Goal: Book appointment/travel/reservation

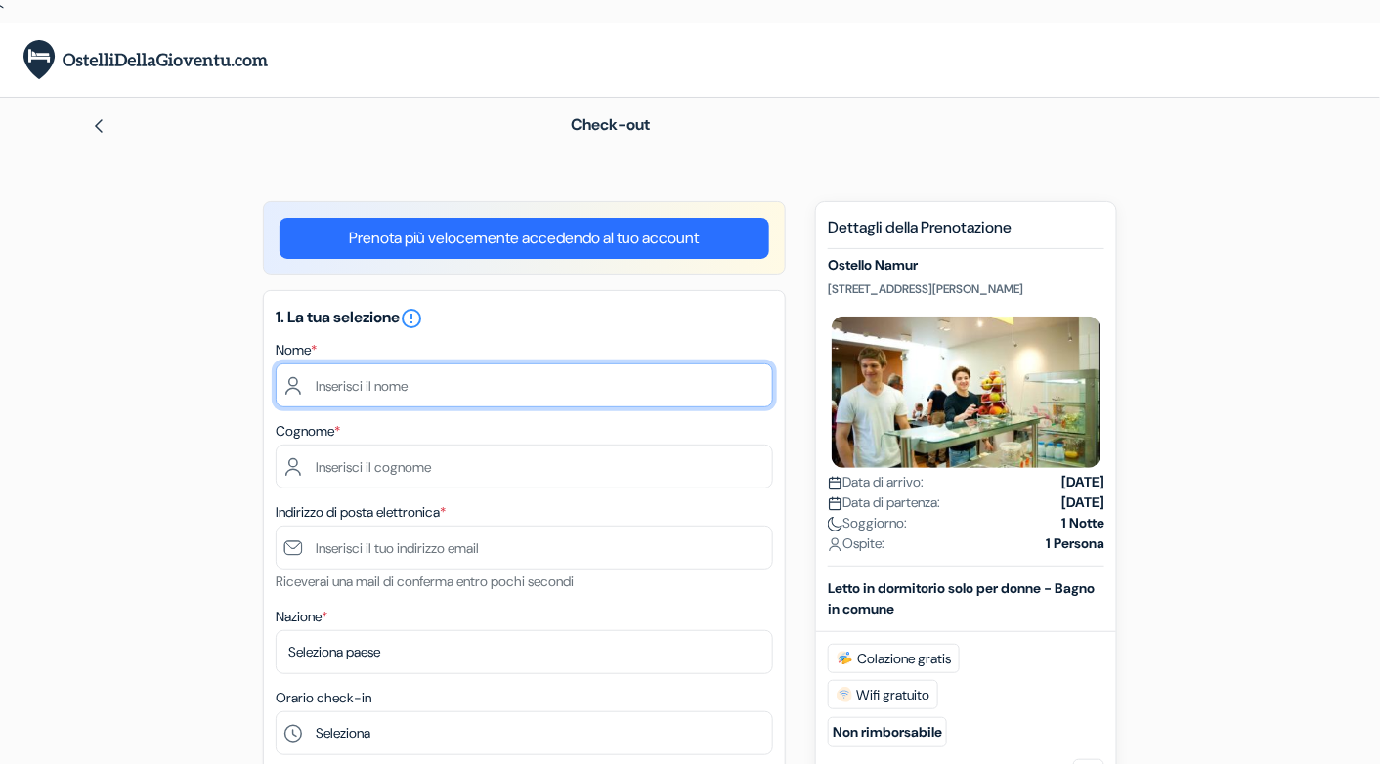
click at [669, 386] on input "text" at bounding box center [525, 386] width 498 height 44
click at [478, 404] on input "text" at bounding box center [525, 386] width 498 height 44
type input "Carlotta"
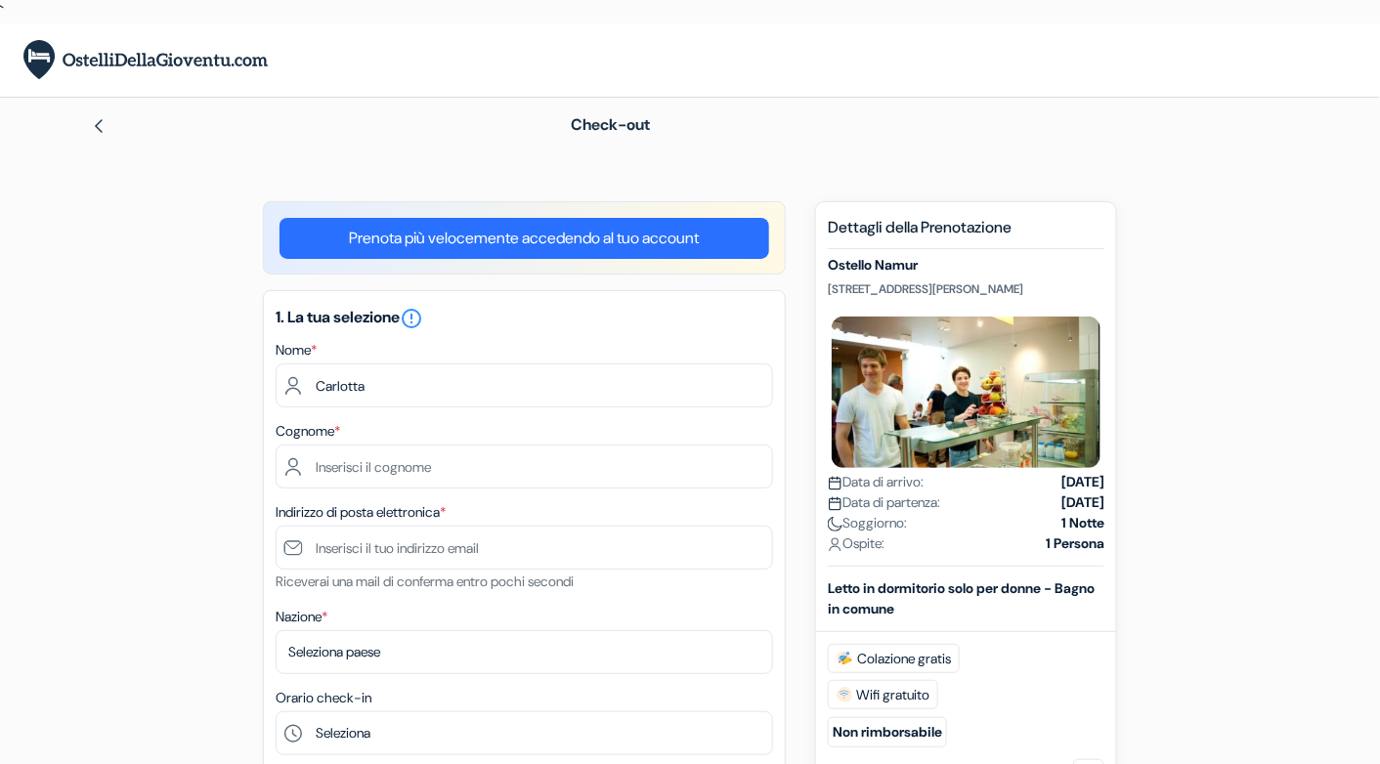
type input "Cupin"
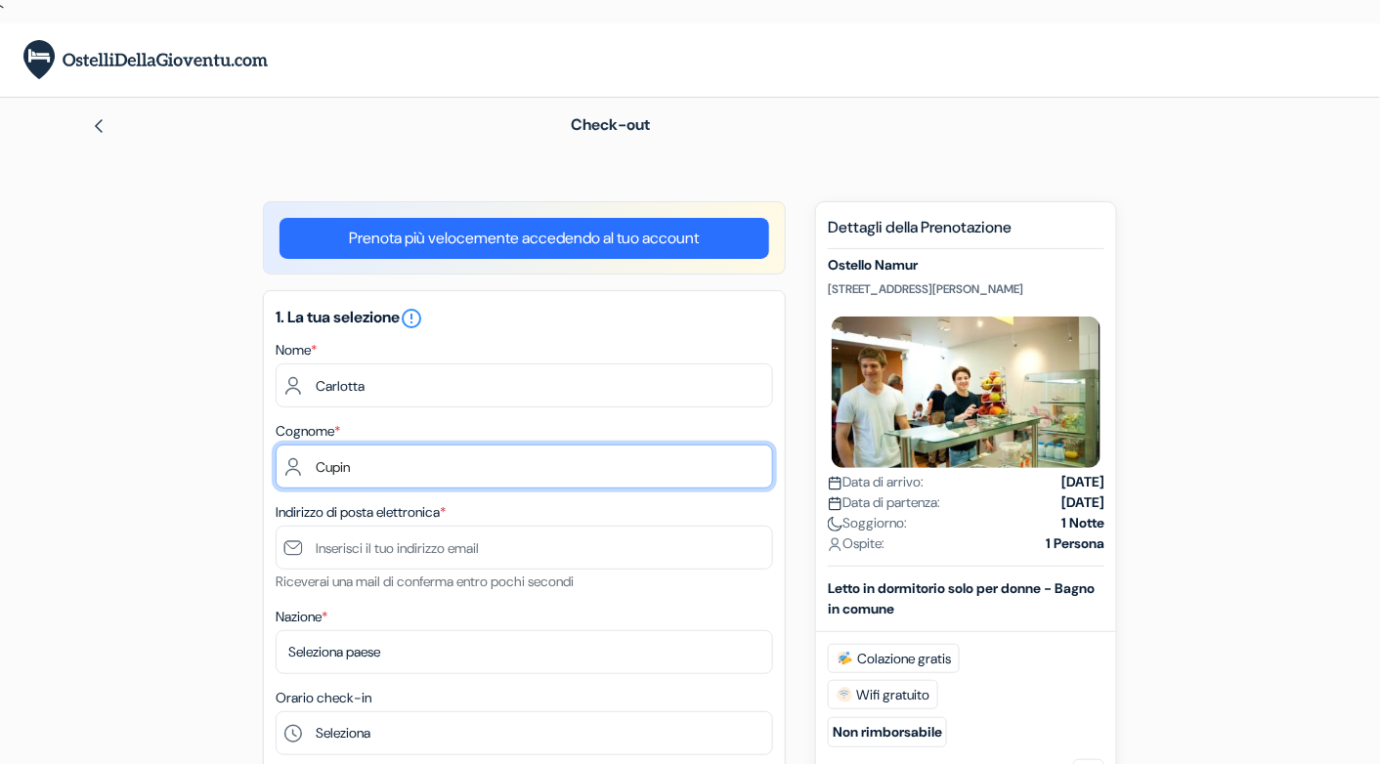
type input "[EMAIL_ADDRESS][DOMAIN_NAME]"
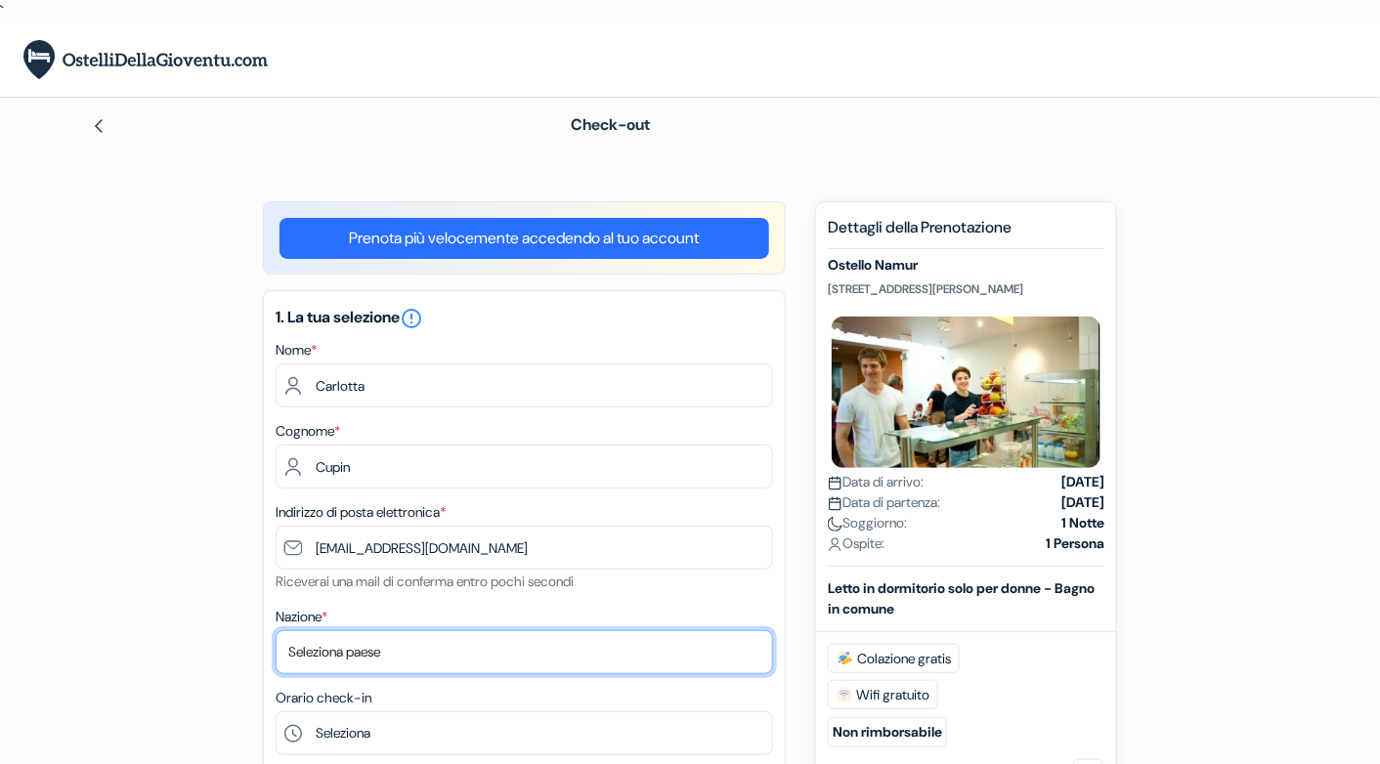
select select "114"
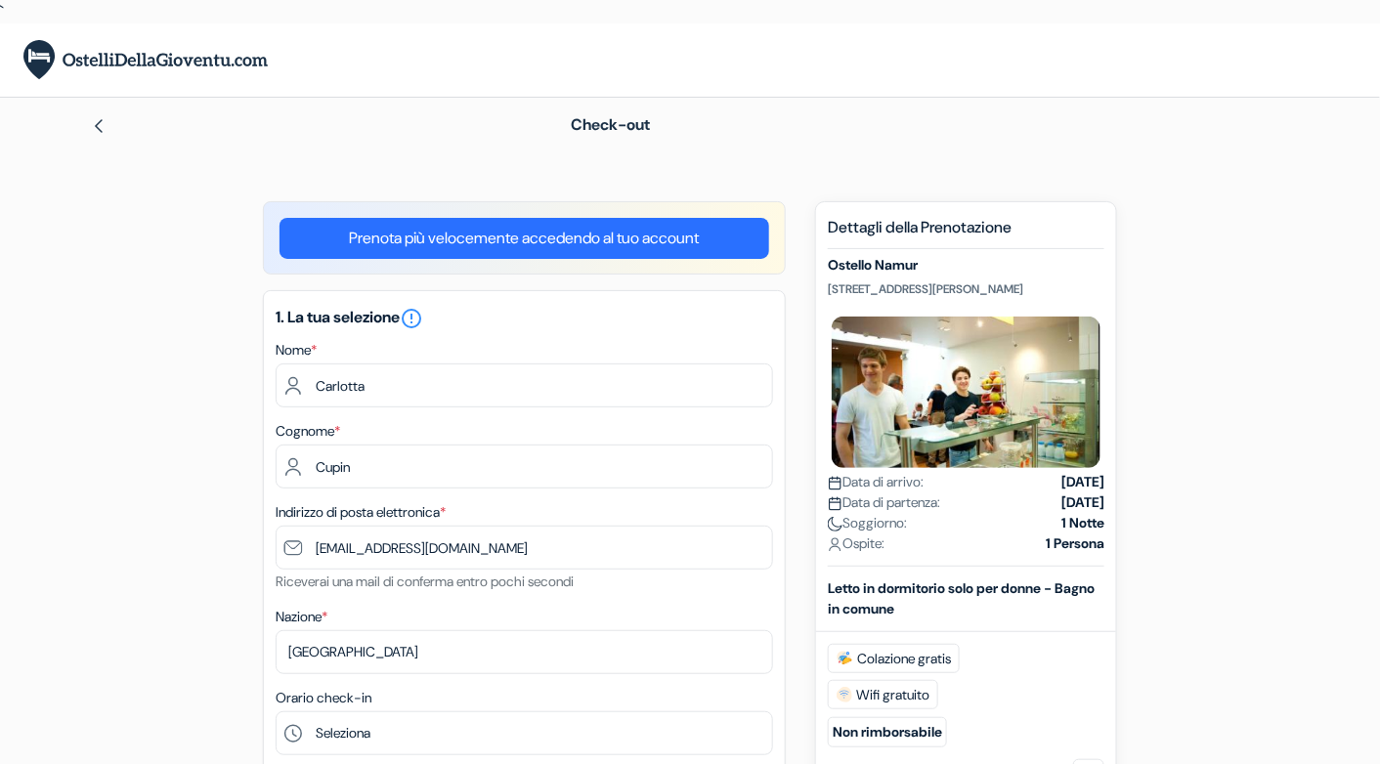
type input "3347953924"
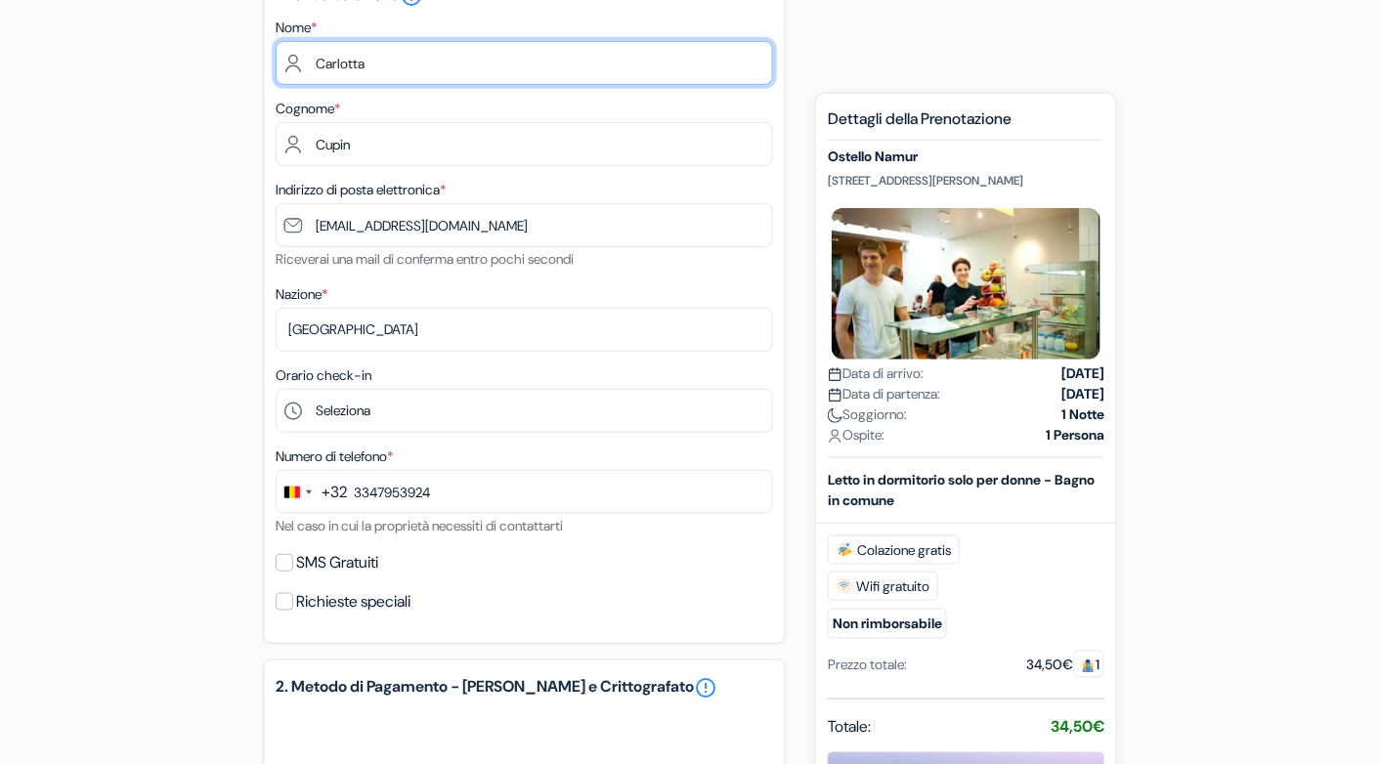
scroll to position [323, 0]
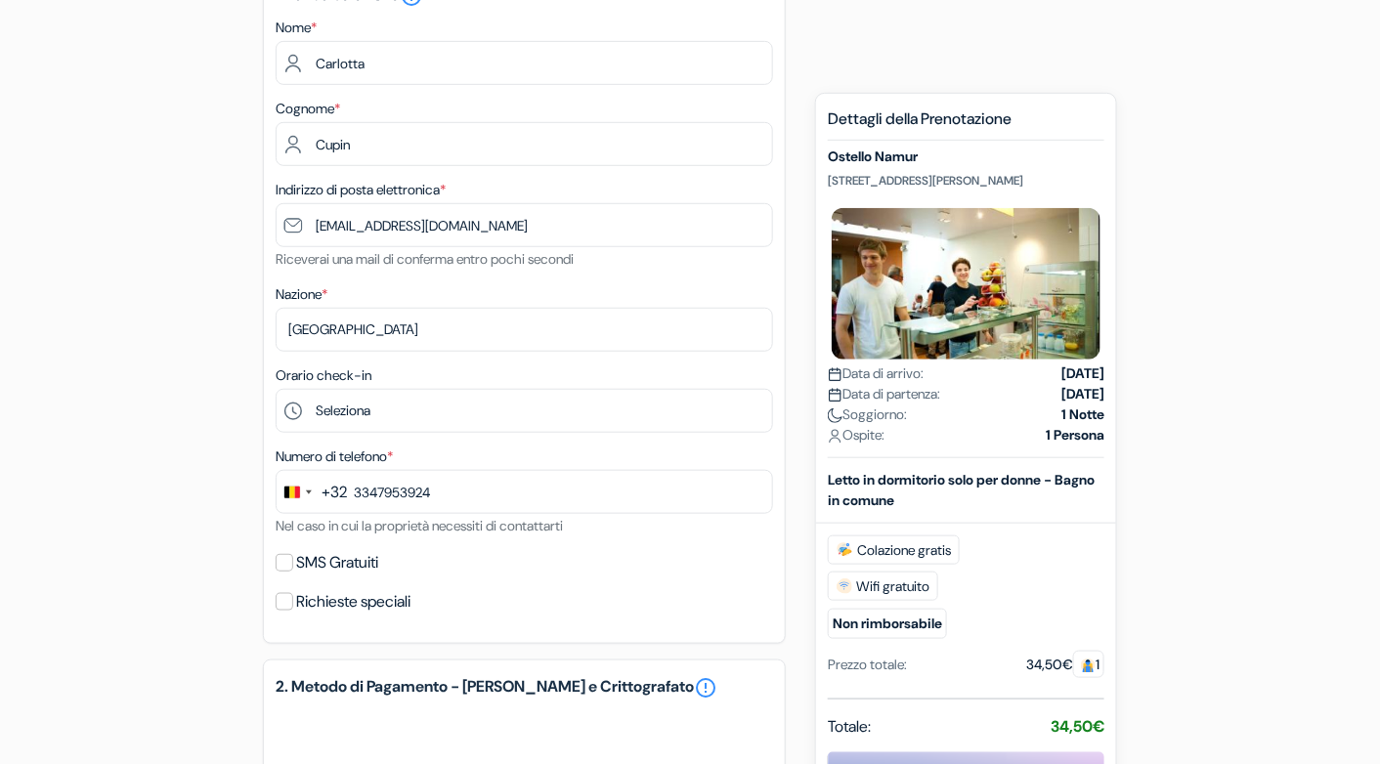
click at [331, 488] on div "+32" at bounding box center [334, 492] width 25 height 23
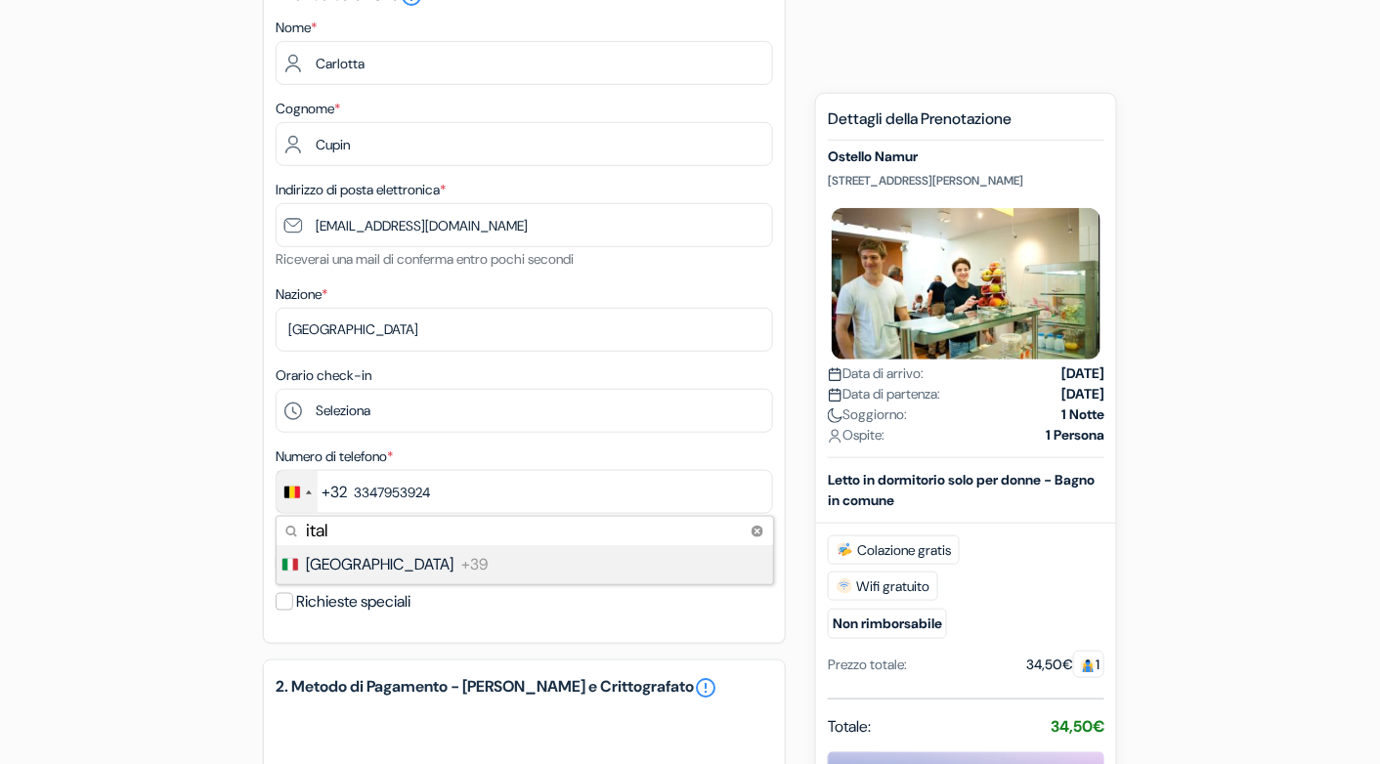
type input "ital"
click at [380, 568] on li "Italy +39" at bounding box center [524, 564] width 499 height 39
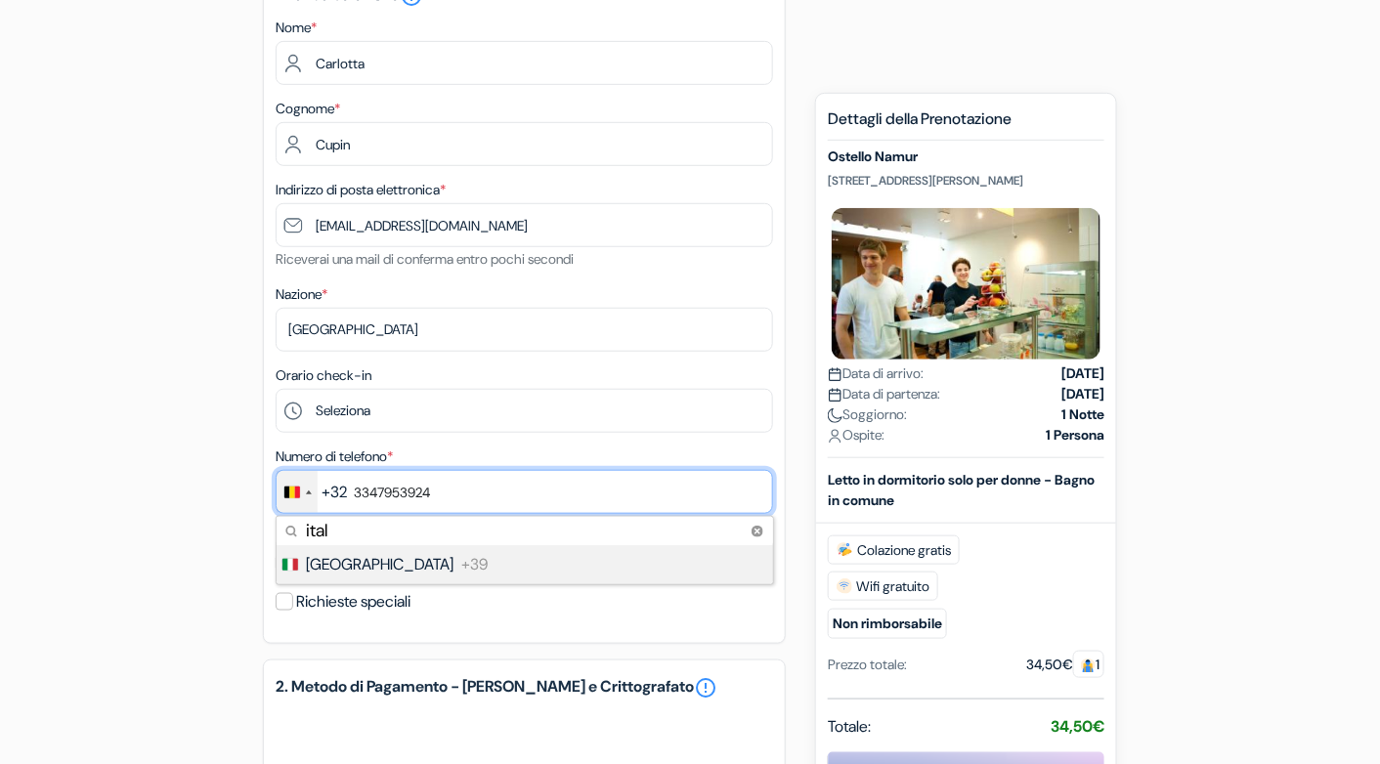
type input "[PHONE_NUMBER]"
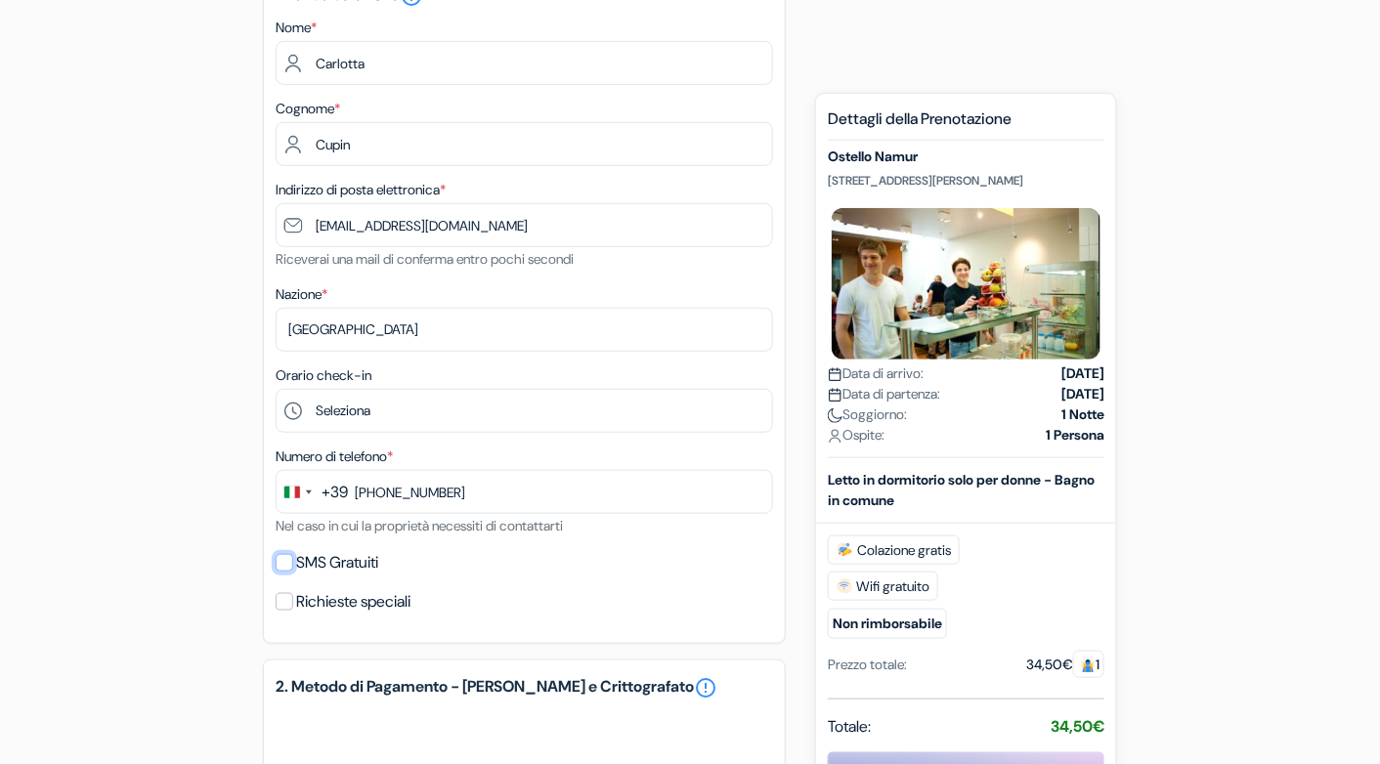
click at [286, 567] on input "SMS Gratuiti" at bounding box center [285, 563] width 18 height 18
checkbox input "true"
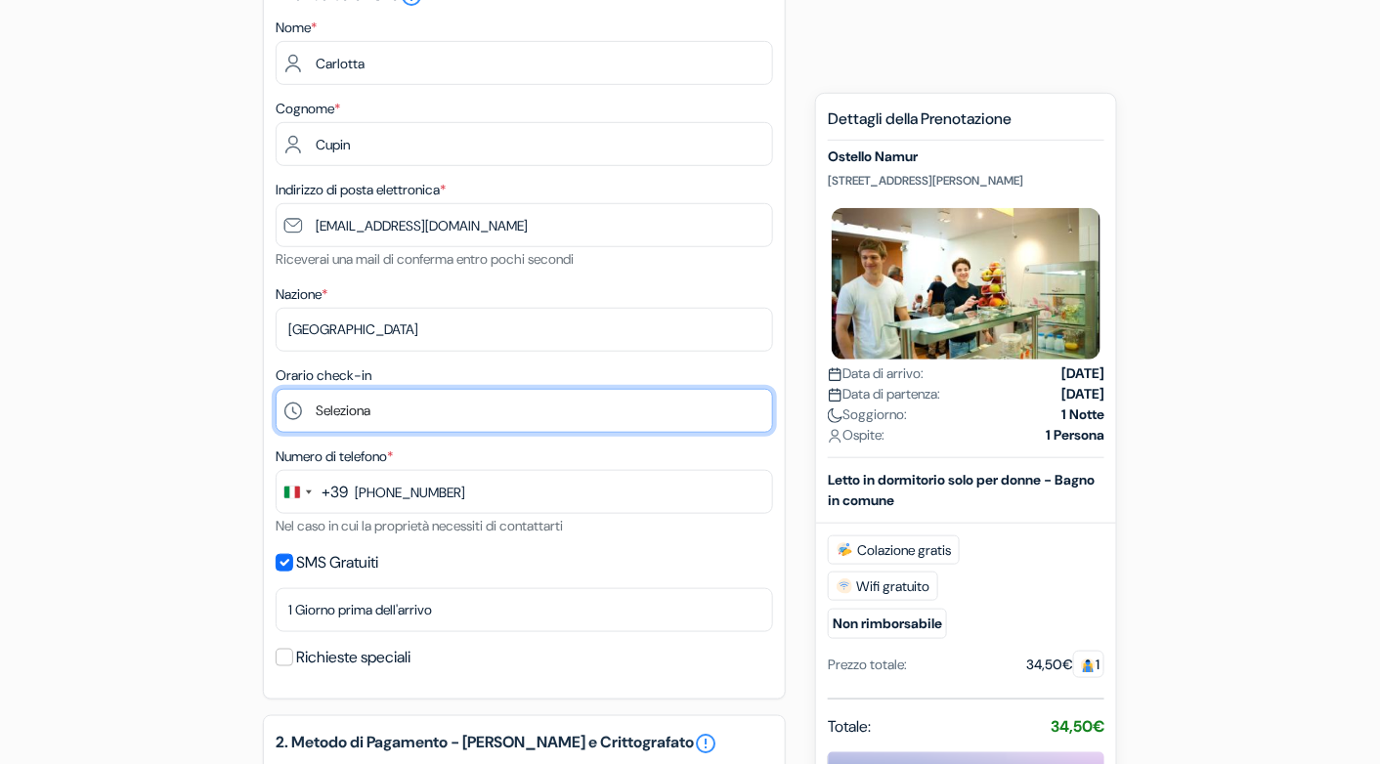
click at [368, 401] on select "Seleziona 1:00 2:00 3:00 4:00 5:00 6:00 7:00 8:00 9:00 10:00 11:00 12:00 13:00 …" at bounding box center [525, 411] width 498 height 44
select select "17"
click at [276, 389] on select "Seleziona 1:00 2:00 3:00 4:00 5:00 6:00 7:00 8:00 9:00 10:00 11:00 12:00 13:00 …" at bounding box center [525, 411] width 498 height 44
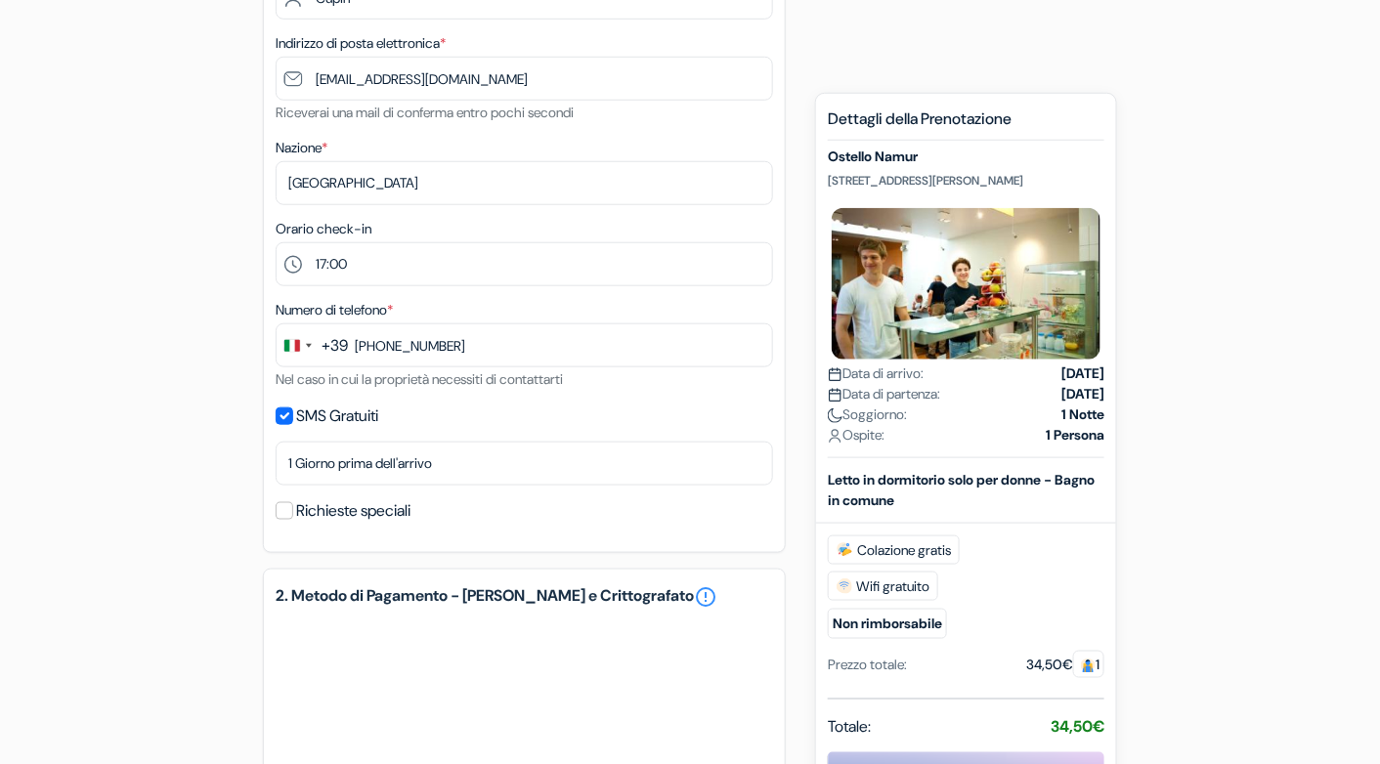
scroll to position [0, 0]
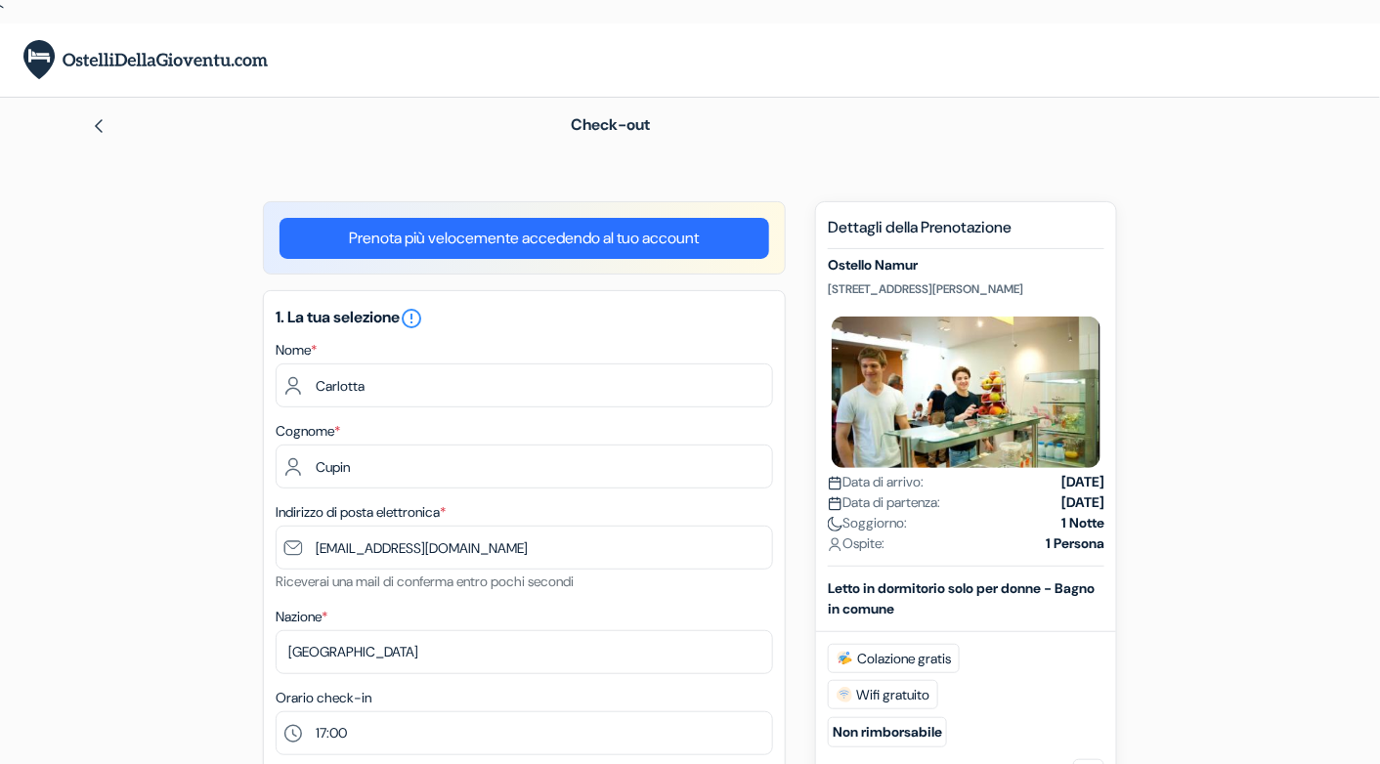
click at [576, 252] on link "Prenota più velocemente accedendo al tuo account" at bounding box center [525, 238] width 490 height 41
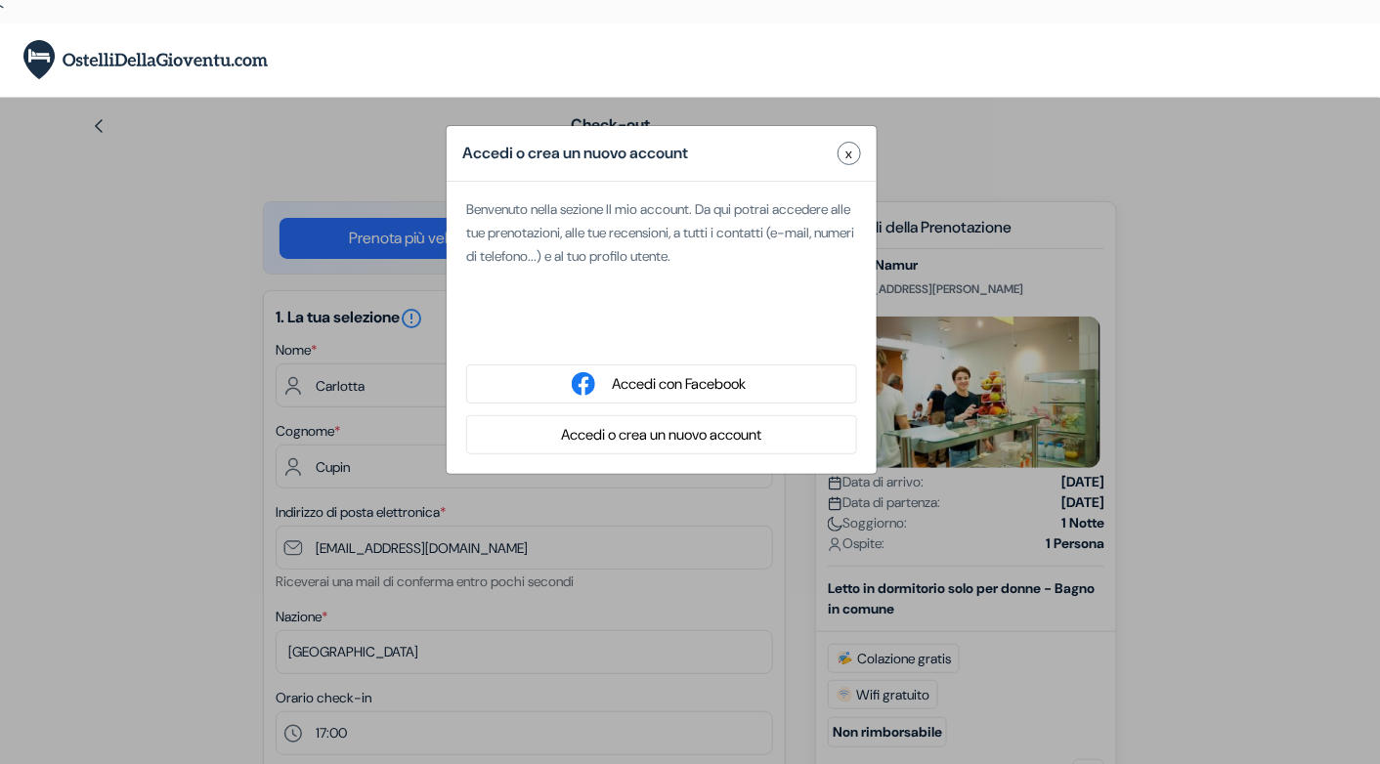
select select
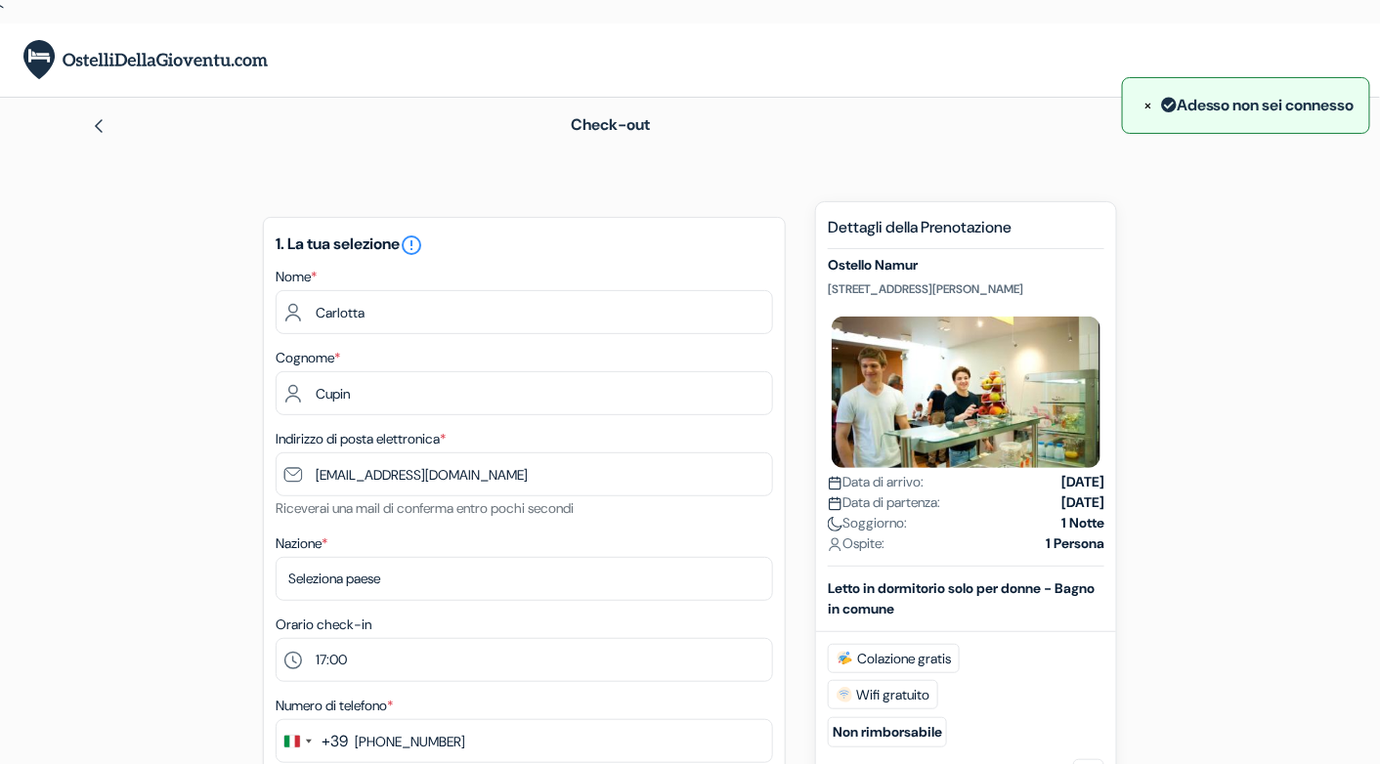
click at [1251, 105] on div "× Adesso non sei connesso" at bounding box center [1246, 105] width 217 height 25
